Goal: Find contact information: Find contact information

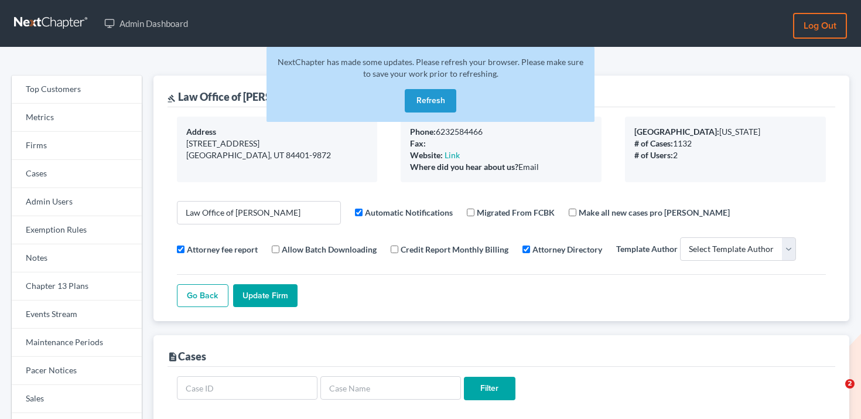
select select
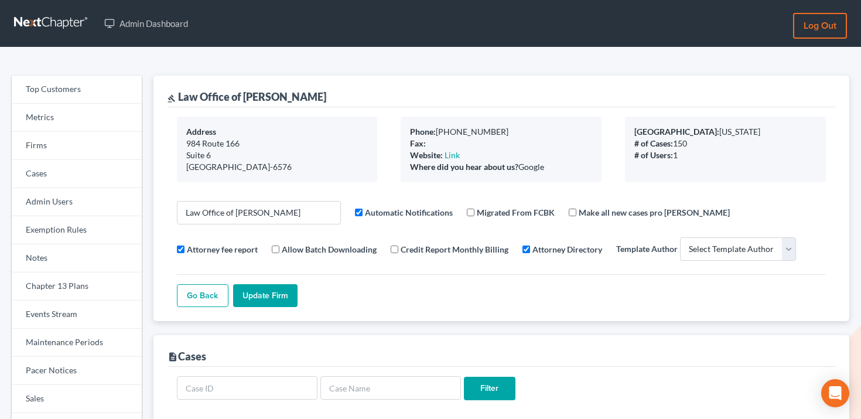
select select
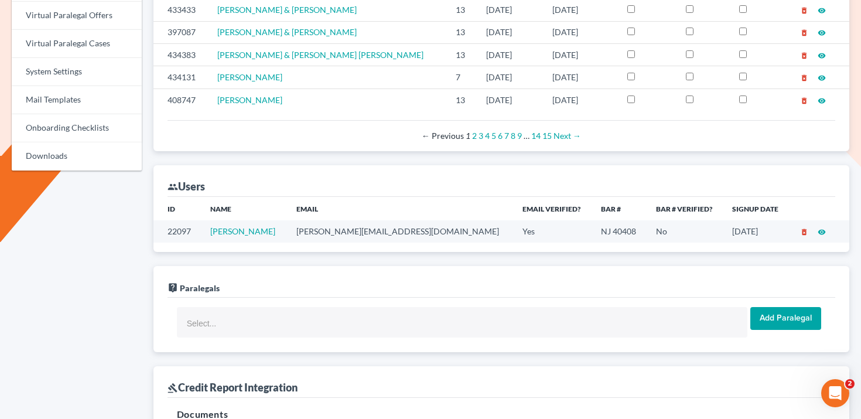
scroll to position [557, 0]
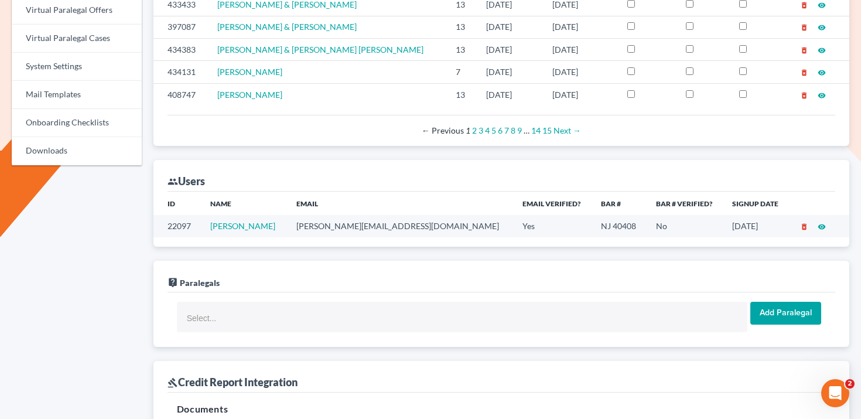
click at [350, 220] on td "[PERSON_NAME][EMAIL_ADDRESS][DOMAIN_NAME]" at bounding box center [400, 226] width 226 height 22
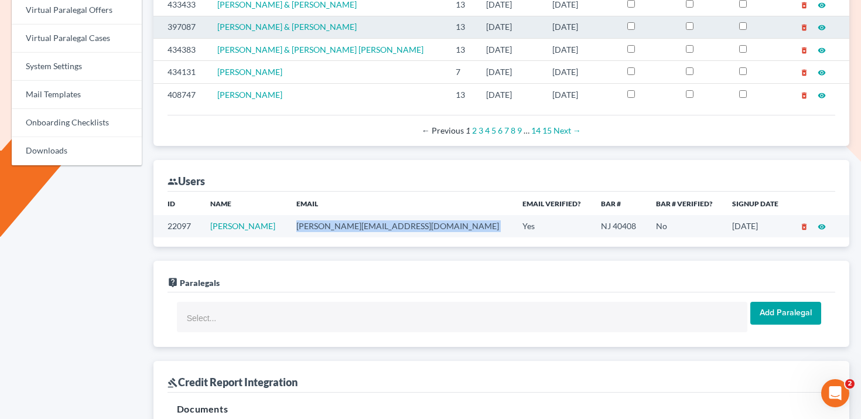
copy td "[PERSON_NAME][EMAIL_ADDRESS][DOMAIN_NAME]"
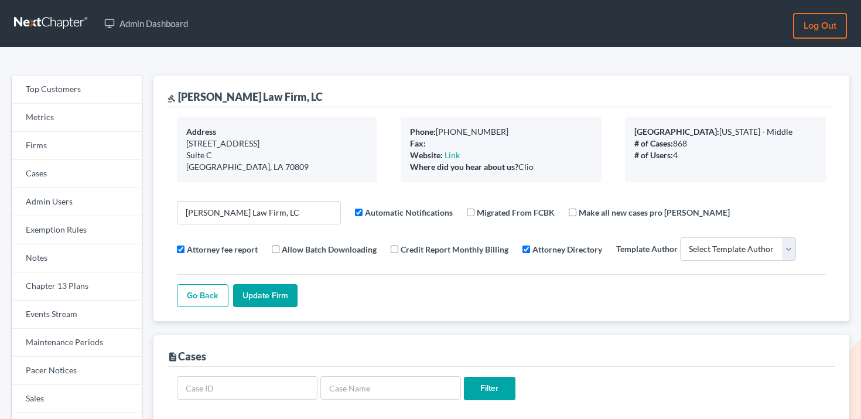
select select
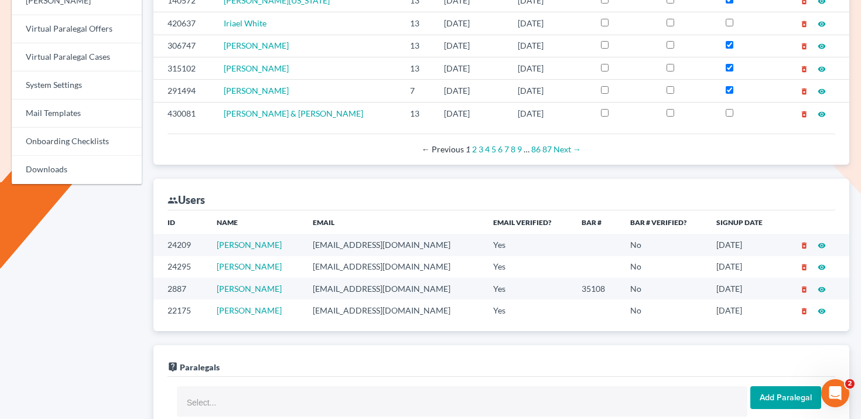
scroll to position [572, 0]
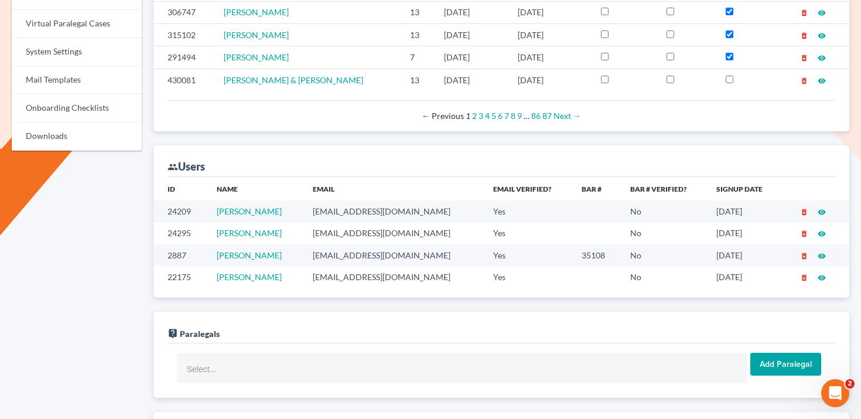
click at [348, 213] on td "[EMAIL_ADDRESS][DOMAIN_NAME]" at bounding box center [393, 211] width 180 height 22
copy td "[EMAIL_ADDRESS][DOMAIN_NAME]"
click at [338, 228] on td "kjm@dicksonlawfirm.com" at bounding box center [393, 234] width 180 height 22
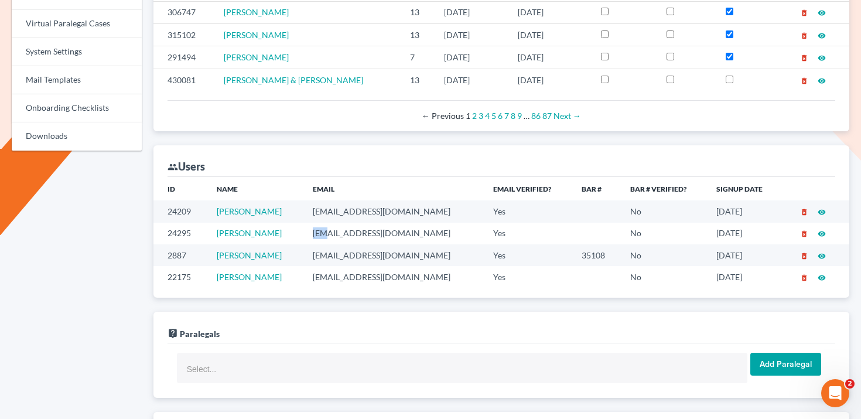
click at [338, 228] on td "kjm@dicksonlawfirm.com" at bounding box center [393, 234] width 180 height 22
copy td "kjm@dicksonlawfirm.com"
click at [348, 254] on td "mdd@dicksonlawfirm.com" at bounding box center [393, 255] width 180 height 22
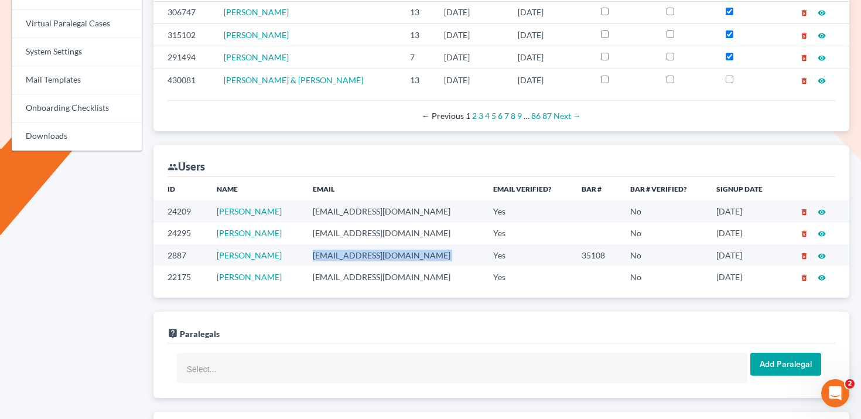
click at [348, 254] on td "mdd@dicksonlawfirm.com" at bounding box center [393, 255] width 180 height 22
copy td "mdd@dicksonlawfirm.com"
click at [348, 272] on td "dac@dicksonlawfirm.com" at bounding box center [393, 277] width 180 height 22
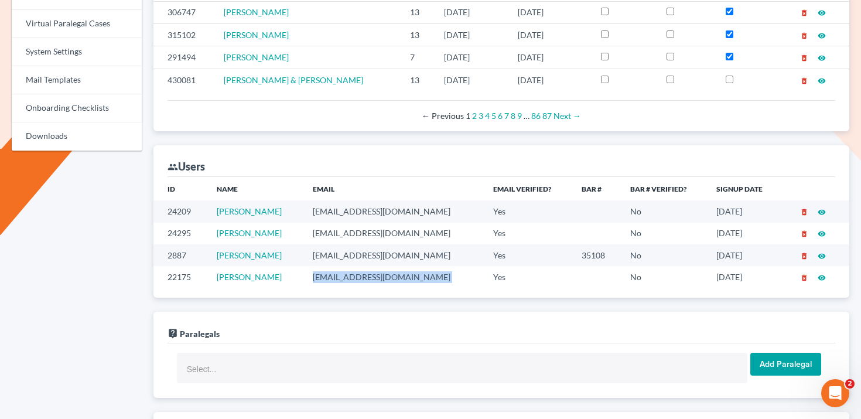
copy td "dac@dicksonlawfirm.com"
